Goal: Task Accomplishment & Management: Use online tool/utility

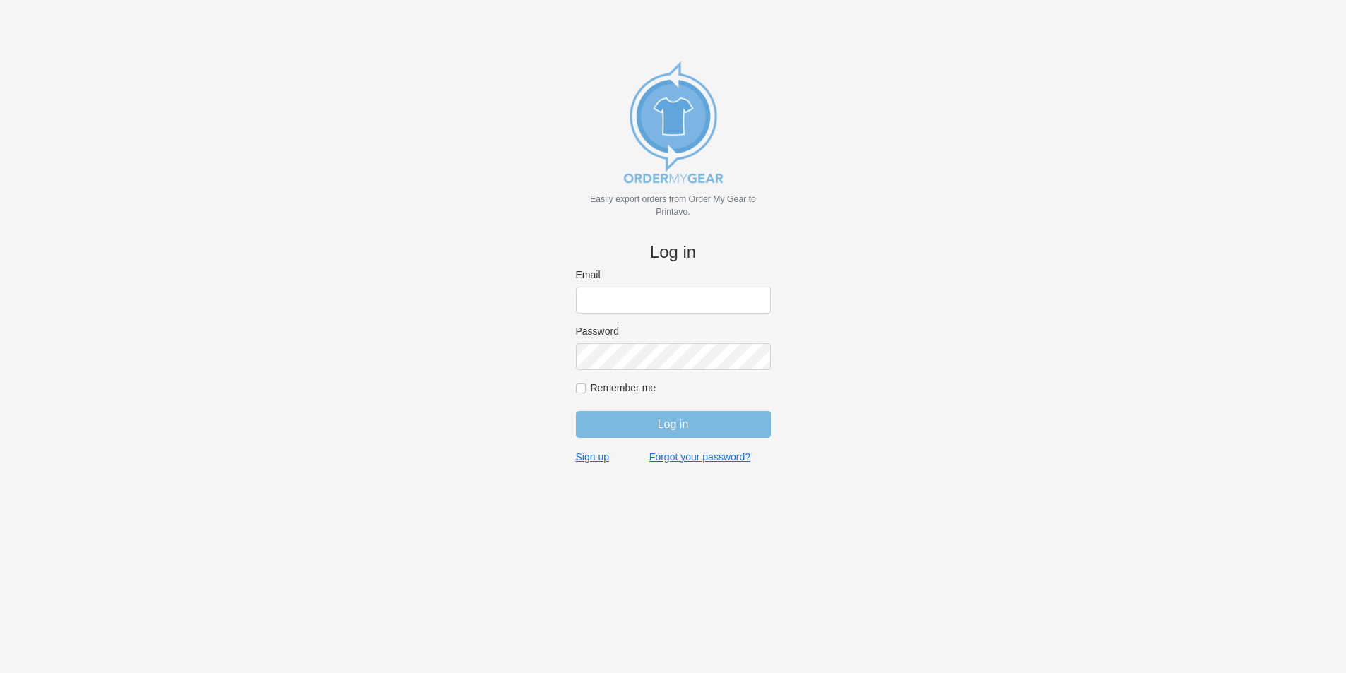
type input "[EMAIL_ADDRESS][DOMAIN_NAME]"
click at [677, 420] on input "Log in" at bounding box center [673, 424] width 195 height 27
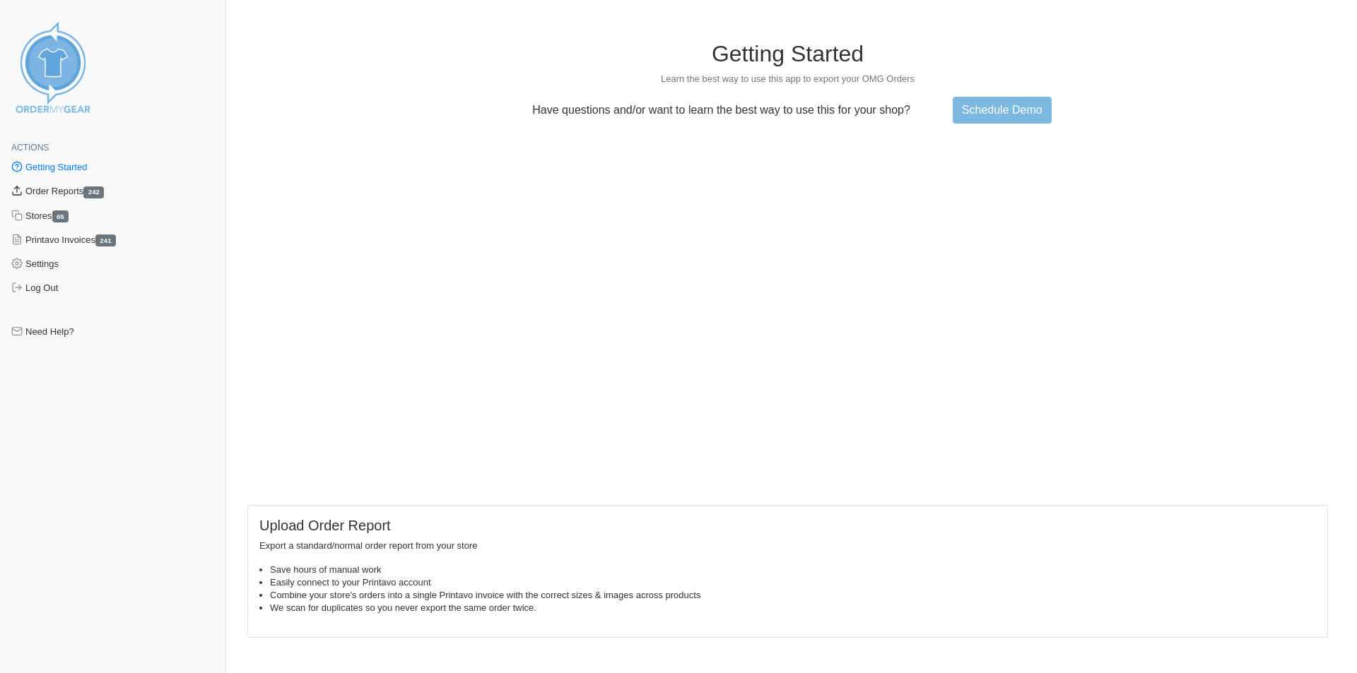
click at [76, 189] on link "Order Reports 242" at bounding box center [113, 191] width 226 height 24
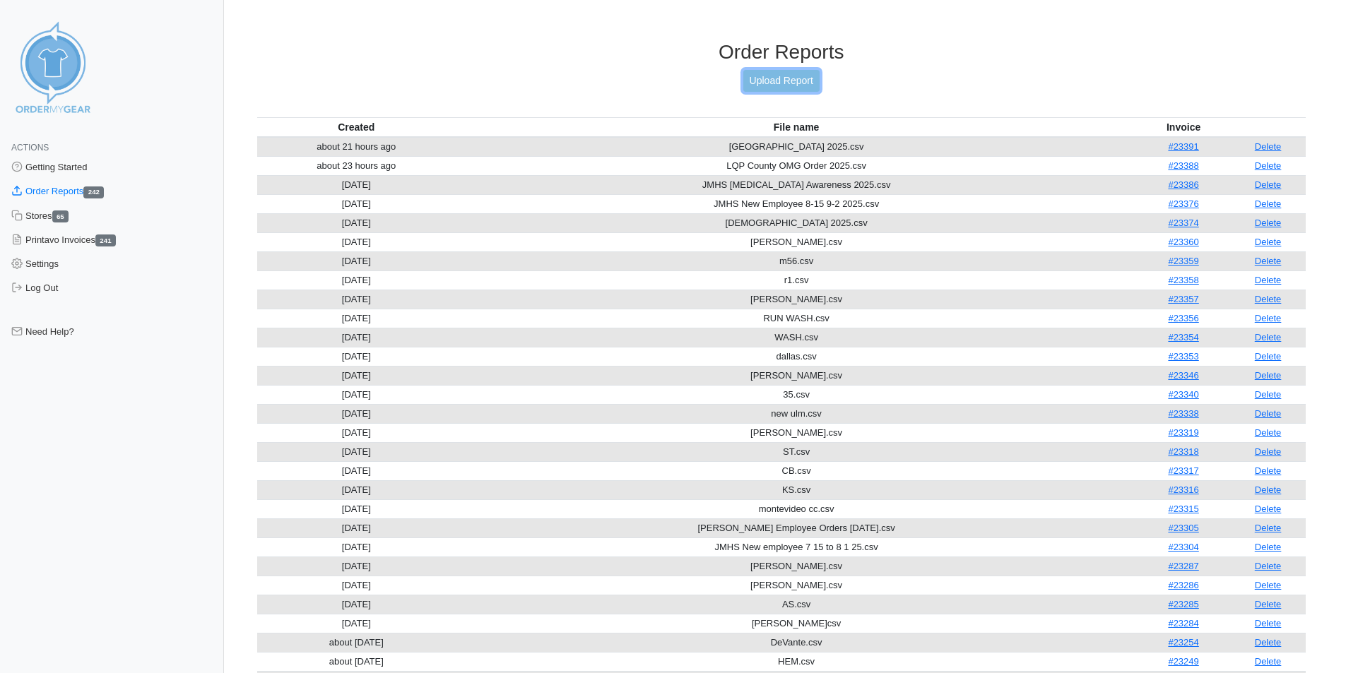
click at [783, 73] on link "Upload Report" at bounding box center [781, 81] width 76 height 22
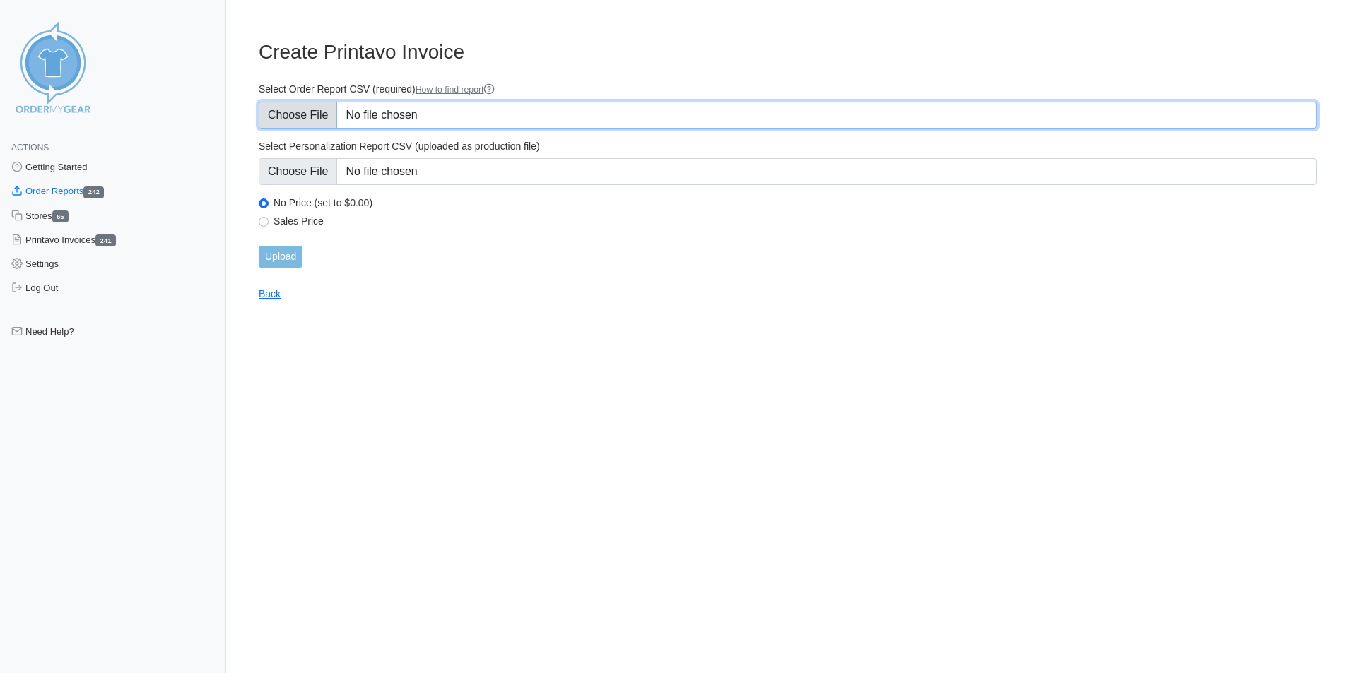
click at [472, 113] on input "Select Order Report CSV (required) How to find report" at bounding box center [788, 115] width 1058 height 27
type input "C:\fakepath\[PERSON_NAME] pgp.csv"
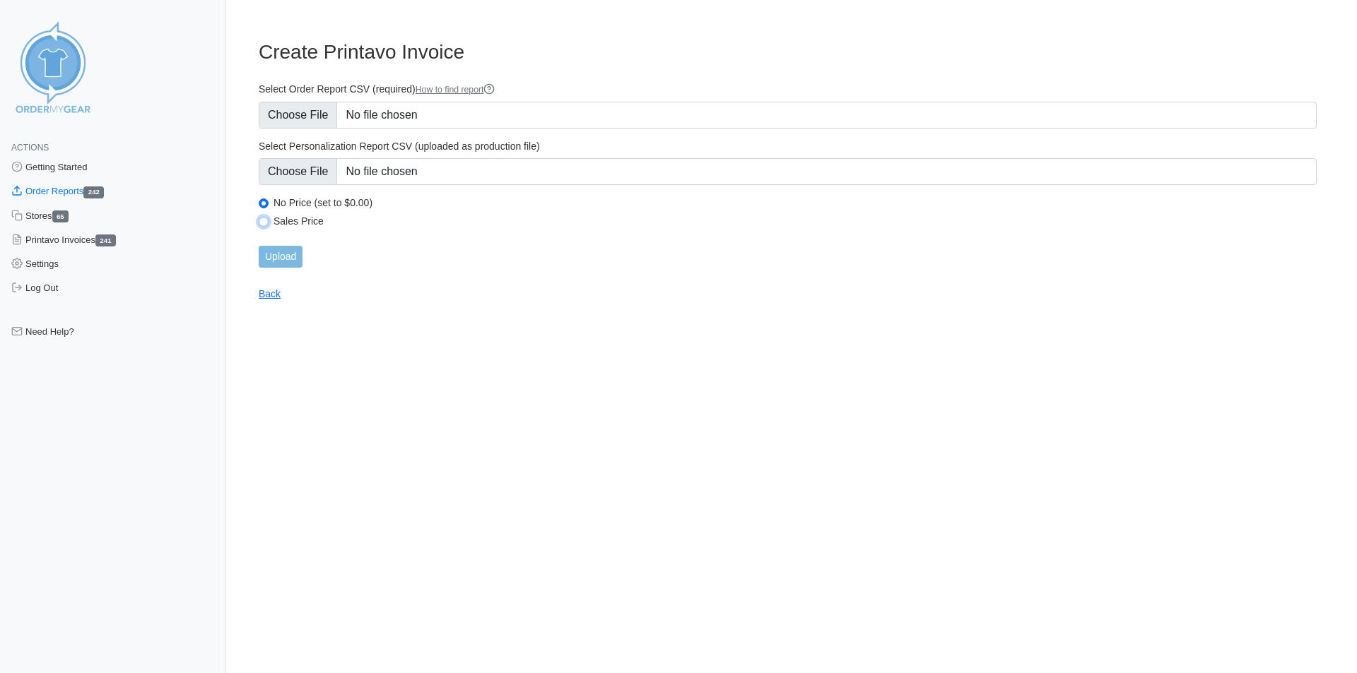
click at [262, 222] on input "Sales Price" at bounding box center [264, 222] width 10 height 10
radio input "true"
click at [282, 254] on input "Upload" at bounding box center [281, 257] width 44 height 22
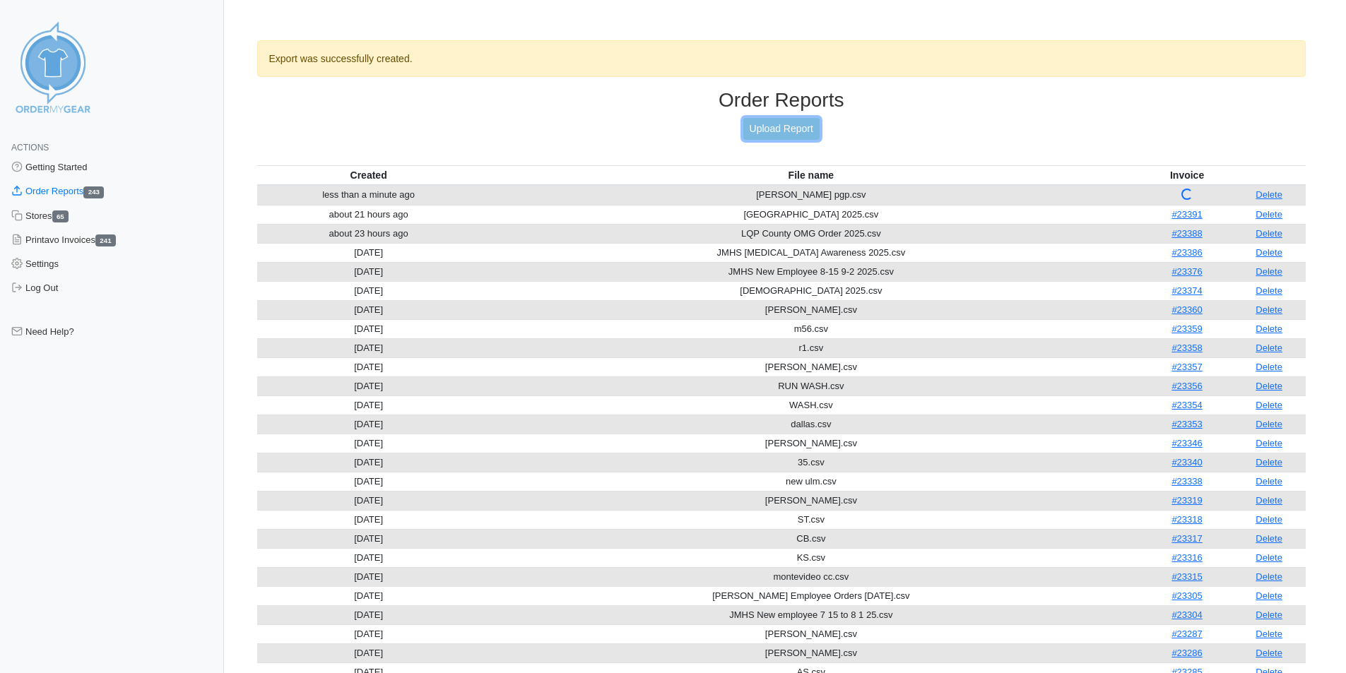
click at [778, 124] on link "Upload Report" at bounding box center [781, 129] width 76 height 22
